Goal: Task Accomplishment & Management: Manage account settings

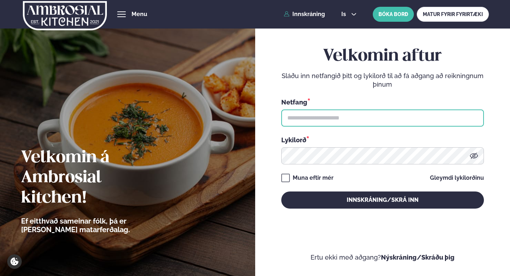
click at [415, 115] on input "text" at bounding box center [382, 118] width 202 height 17
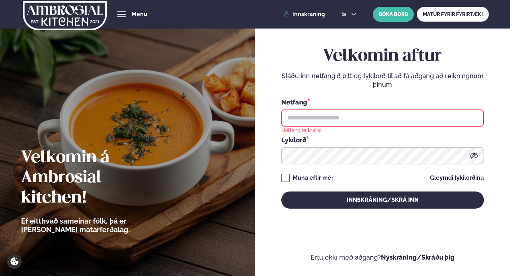
type input "**********"
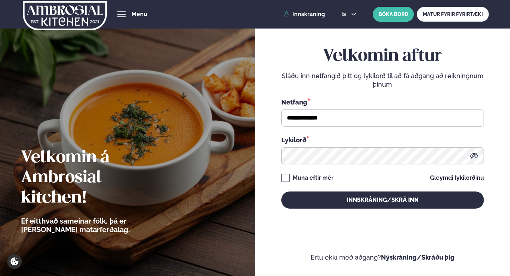
click at [314, 186] on div "**********" at bounding box center [382, 127] width 202 height 162
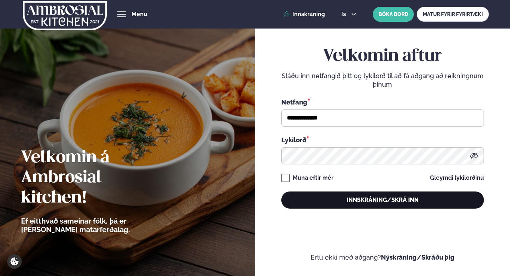
click at [352, 196] on button "Innskráning/Skrá inn" at bounding box center [382, 200] width 202 height 17
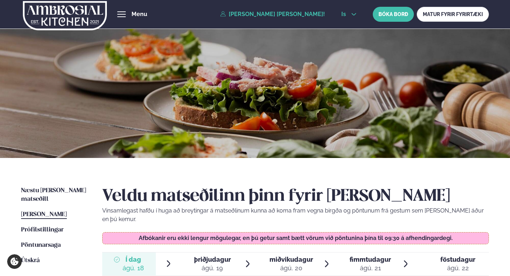
click at [349, 15] on button "is" at bounding box center [348, 14] width 27 height 6
click at [350, 27] on link "en" at bounding box center [348, 27] width 27 height 14
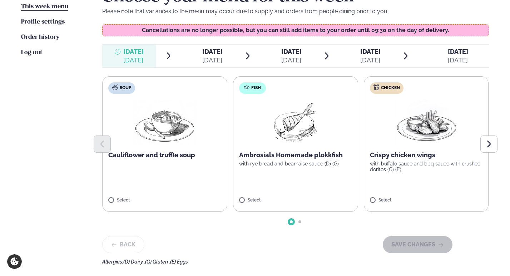
scroll to position [199, 0]
click at [292, 172] on label "Fish Ambrosials Homemade plokkfish with rye bread and bearnaise sauce (D) (G) S…" at bounding box center [295, 145] width 125 height 136
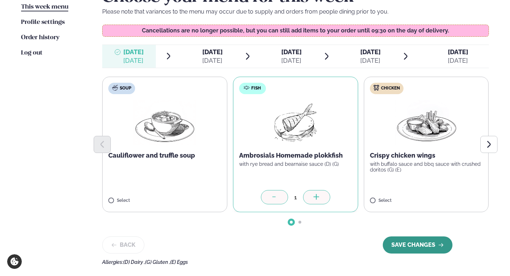
click at [427, 242] on button "SAVE CHANGES" at bounding box center [417, 245] width 70 height 17
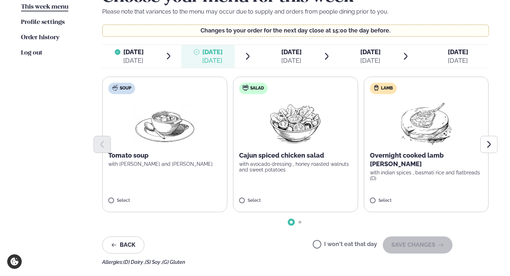
click at [436, 179] on label "Lamb Overnight cooked lamb [PERSON_NAME] with indian spices , basmati rice and …" at bounding box center [425, 145] width 125 height 136
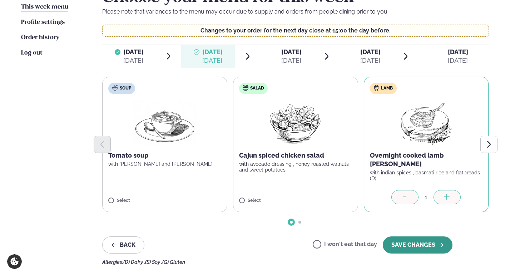
click at [425, 244] on button "SAVE CHANGES" at bounding box center [417, 245] width 70 height 17
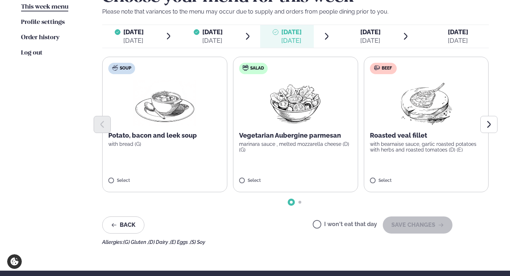
click at [430, 177] on label "Beef Roasted veal fillet with bearnaise sauce, garlic roasted potatoes with her…" at bounding box center [425, 125] width 125 height 136
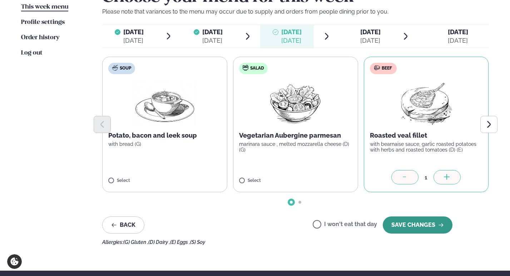
click at [420, 222] on button "SAVE CHANGES" at bounding box center [417, 225] width 70 height 17
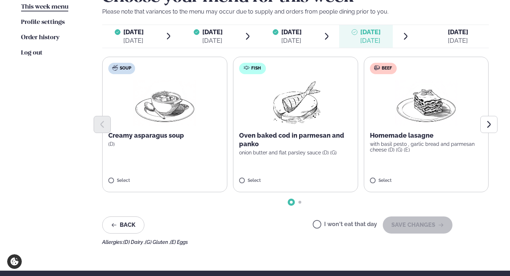
click at [313, 167] on label "Fish Oven baked cod in parmesan and panko onion butter and flat parsley sauce (…" at bounding box center [295, 125] width 125 height 136
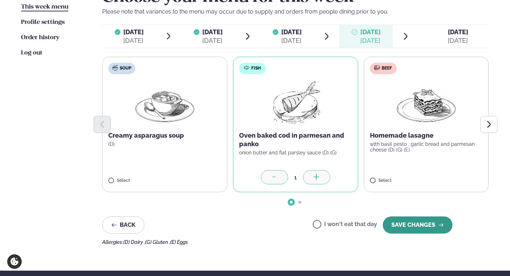
click at [412, 227] on button "SAVE CHANGES" at bounding box center [417, 225] width 70 height 17
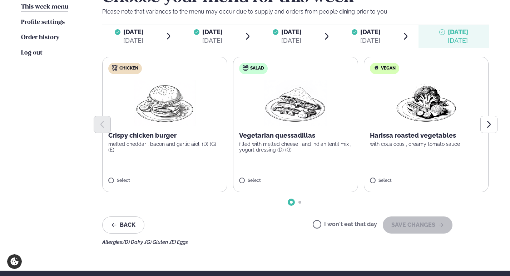
click at [172, 154] on label "Chicken Crispy chicken burger melted cheddar , bacon and garlic aioli (D) (G) (…" at bounding box center [164, 125] width 125 height 136
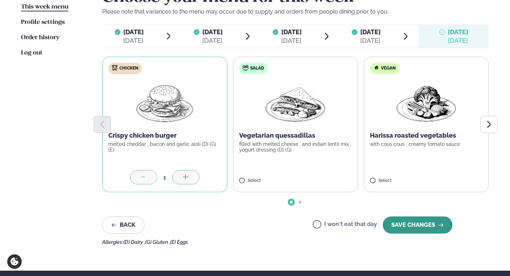
click at [423, 224] on button "SAVE CHANGES" at bounding box center [417, 225] width 70 height 17
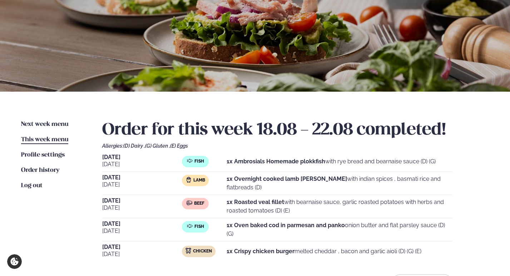
scroll to position [67, 0]
